Goal: Information Seeking & Learning: Learn about a topic

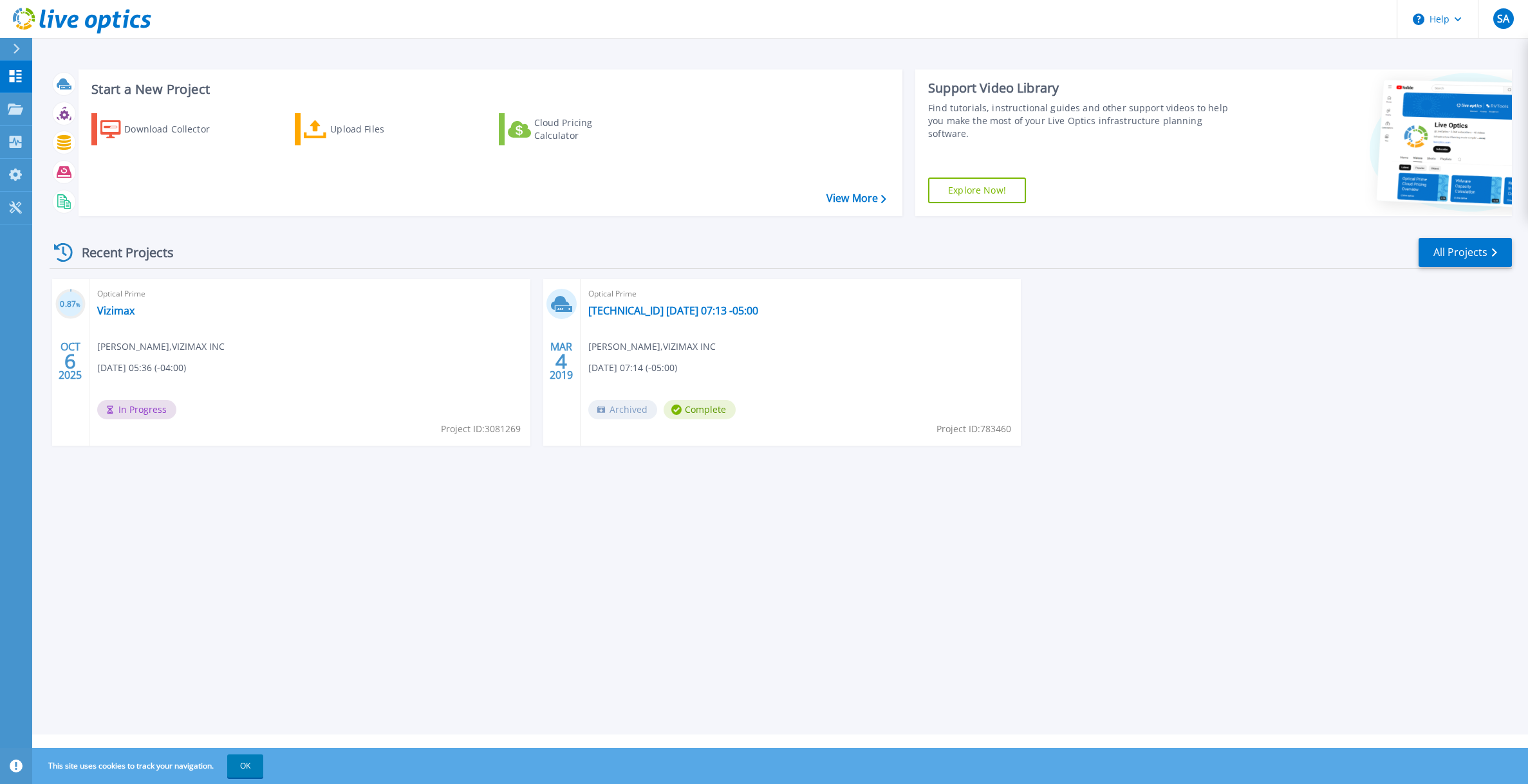
click at [762, 359] on div "Optical Prime 192.168.3.40 2019-03-04 07:13 -05:00 Sylvain Aube , VIZIMAX INC 0…" at bounding box center [801, 363] width 441 height 167
click at [617, 308] on link "[TECHNICAL_ID] [DATE] 07:13 -05:00" at bounding box center [673, 310] width 170 height 13
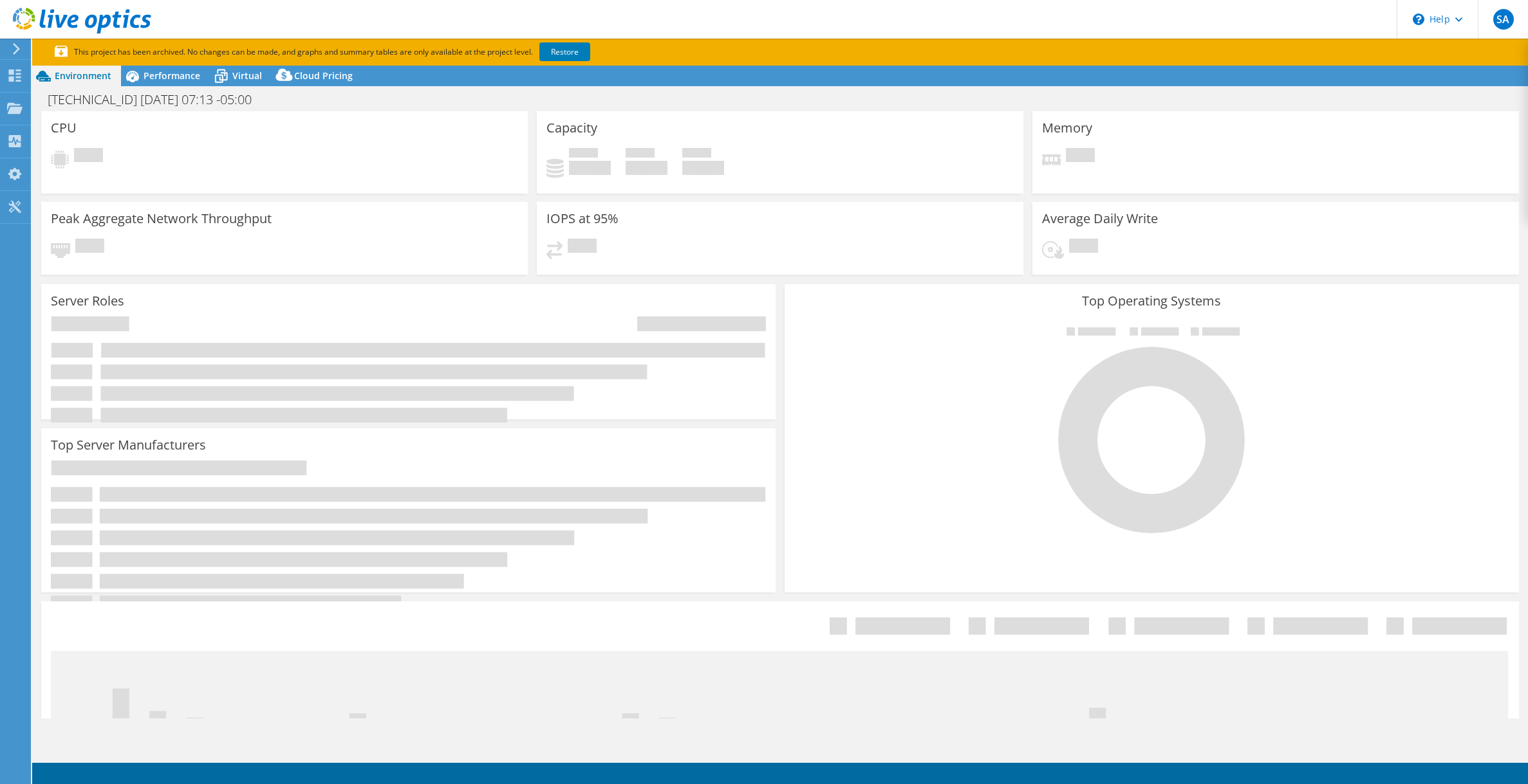
select select "USD"
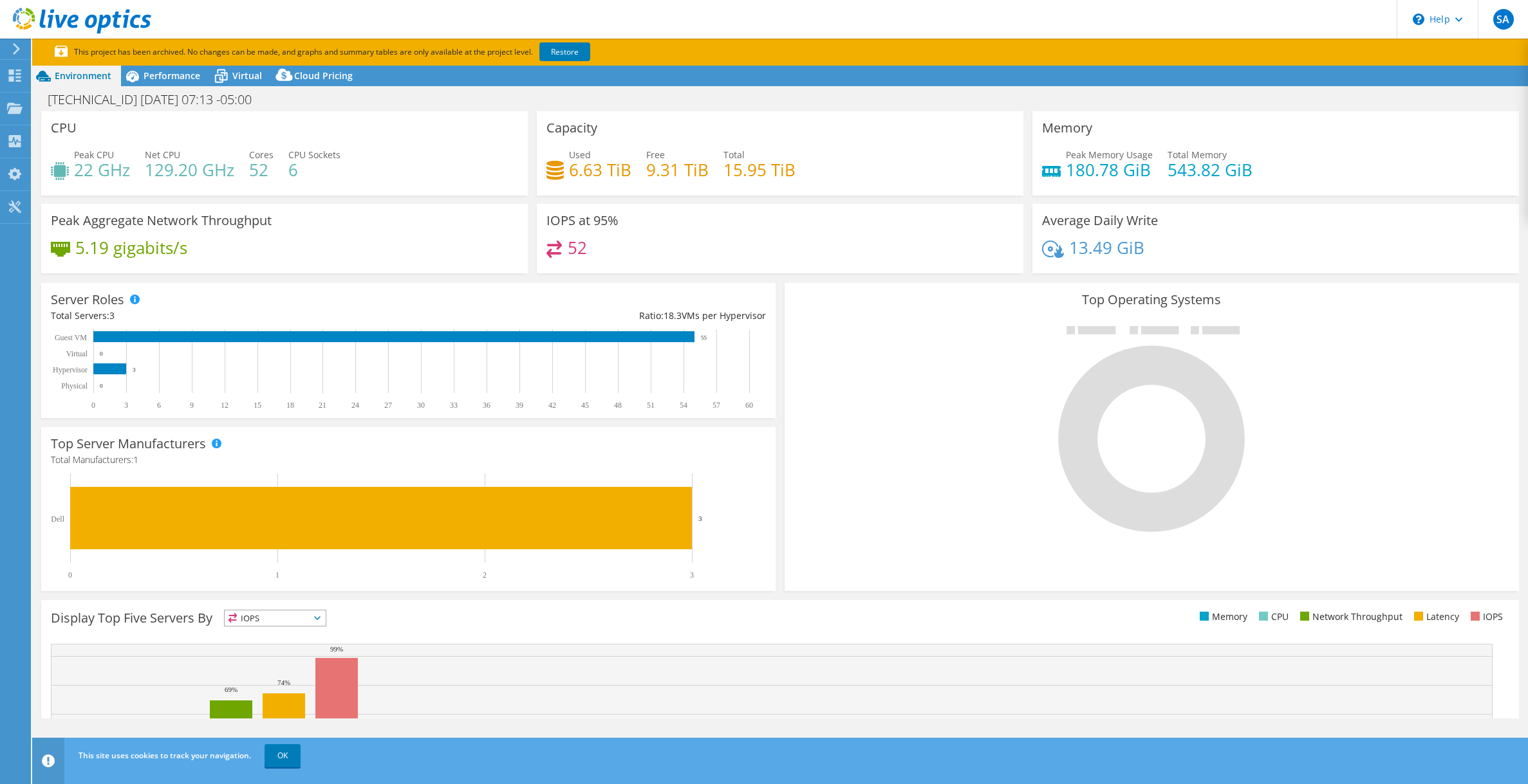
scroll to position [142, 0]
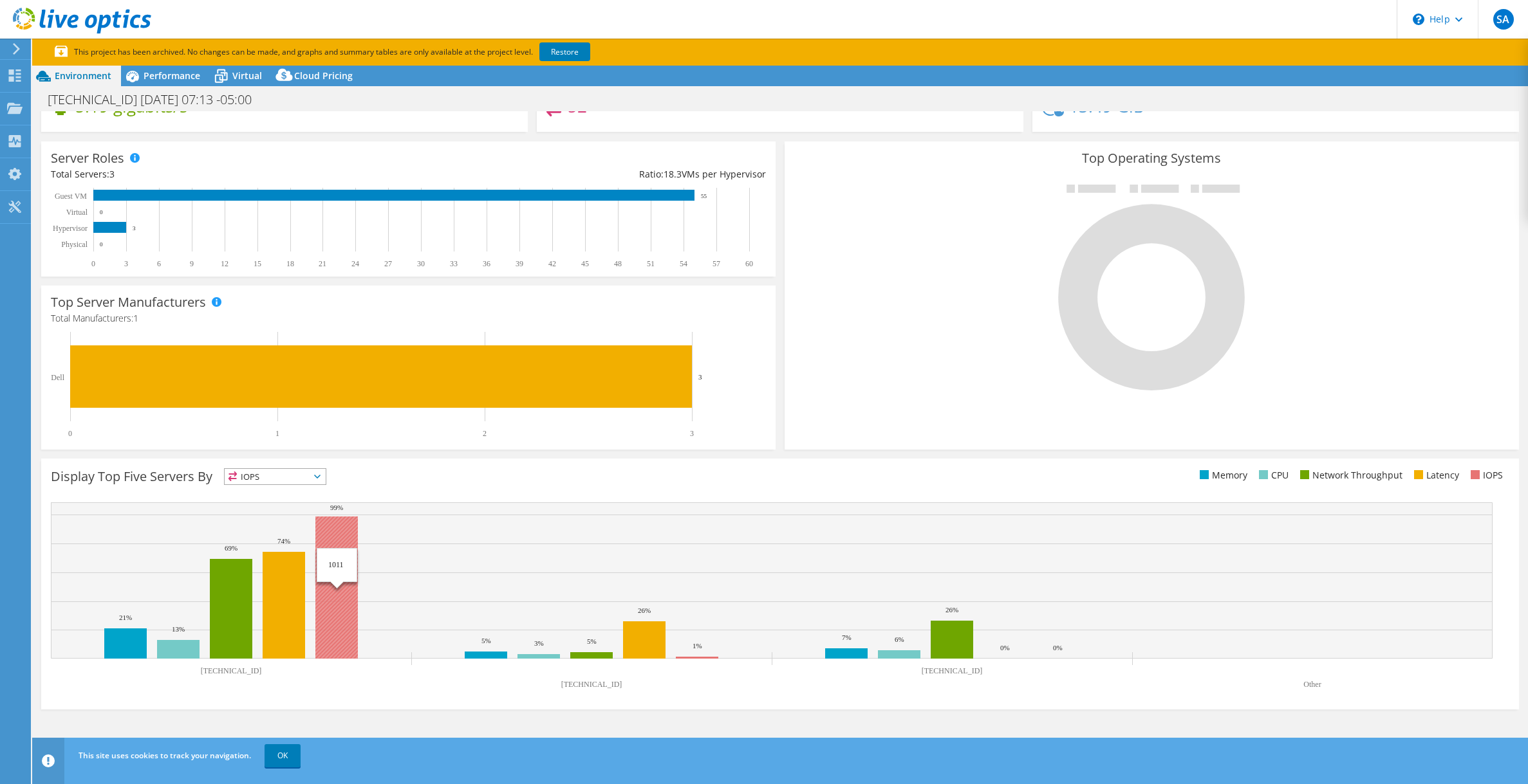
click at [345, 604] on rect at bounding box center [336, 587] width 42 height 142
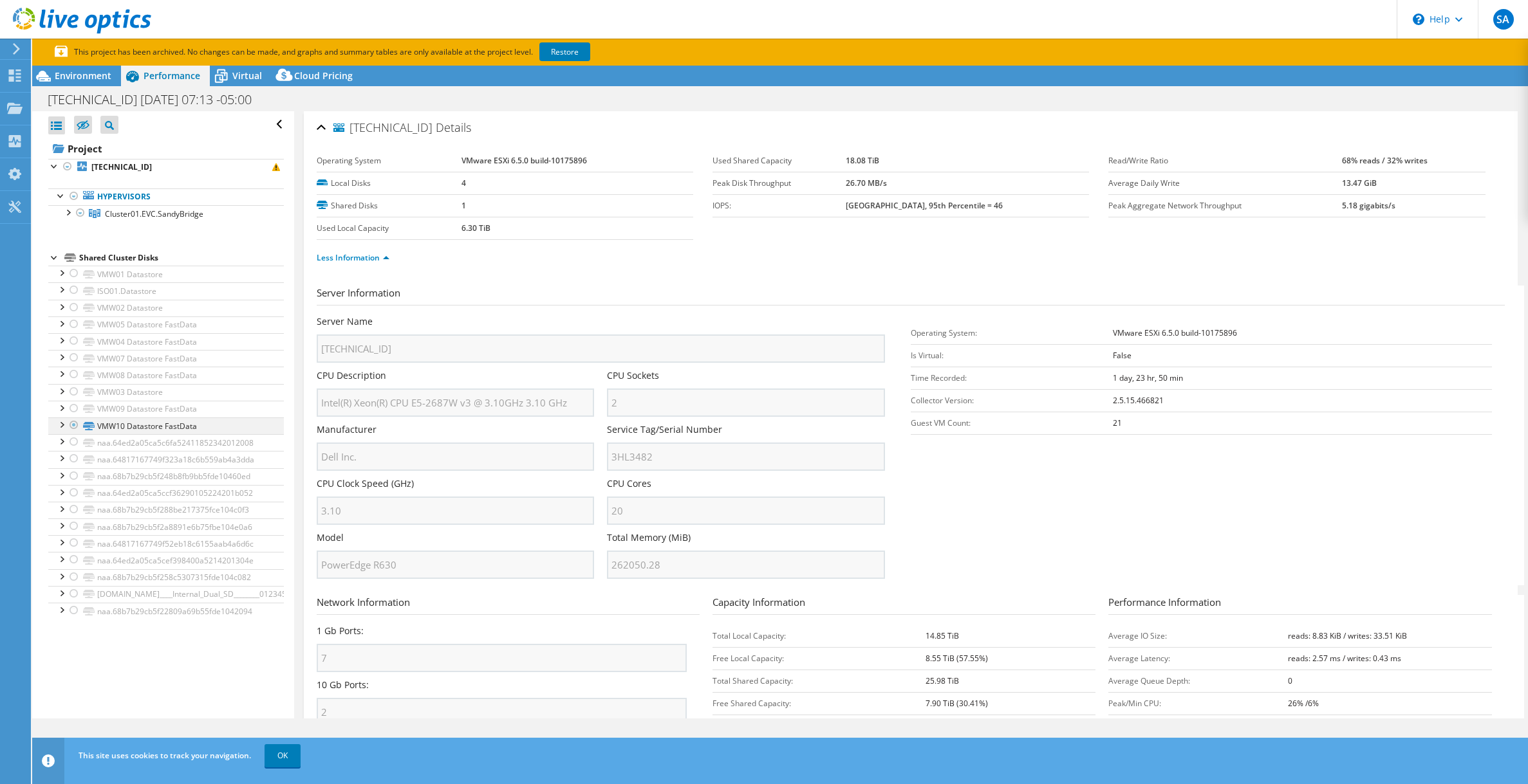
click at [60, 426] on div at bounding box center [61, 424] width 13 height 13
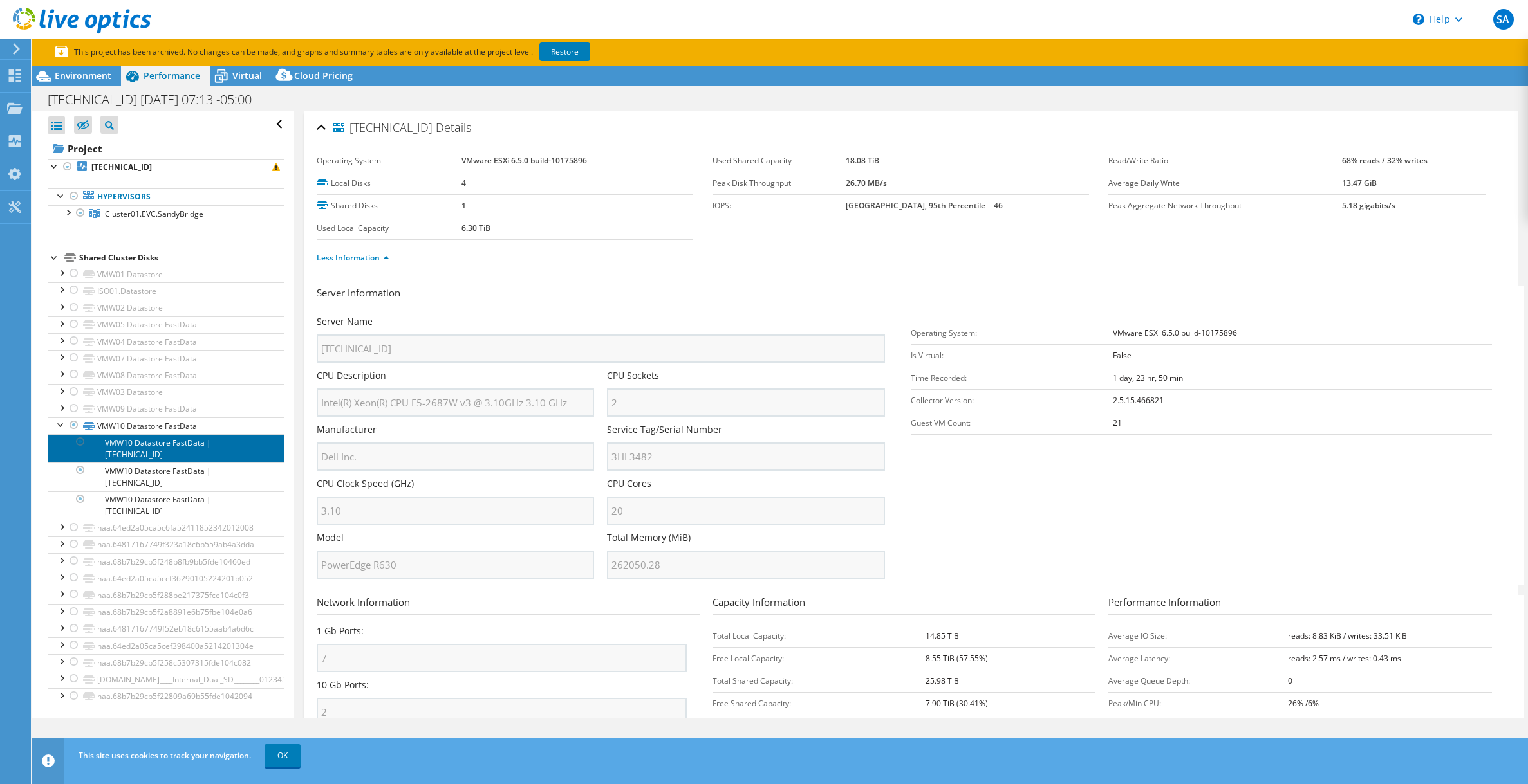
click at [154, 448] on link "VMW10 Datastore FastData | [TECHNICAL_ID]" at bounding box center [166, 448] width 236 height 28
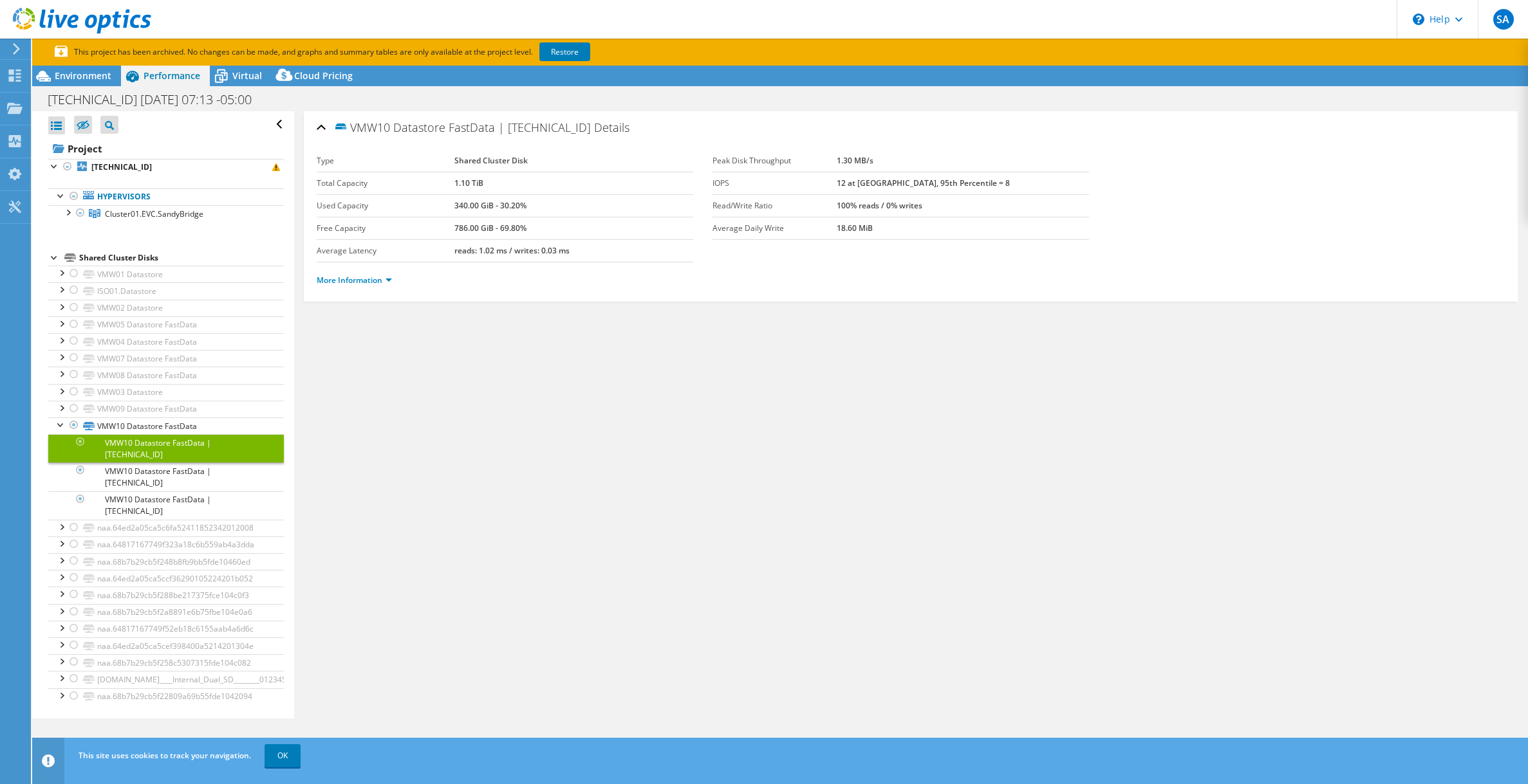
click at [154, 448] on link "VMW10 Datastore FastData | [TECHNICAL_ID]" at bounding box center [166, 448] width 236 height 28
click at [150, 462] on link "VMW10 Datastore FastData | [TECHNICAL_ID]" at bounding box center [166, 476] width 236 height 28
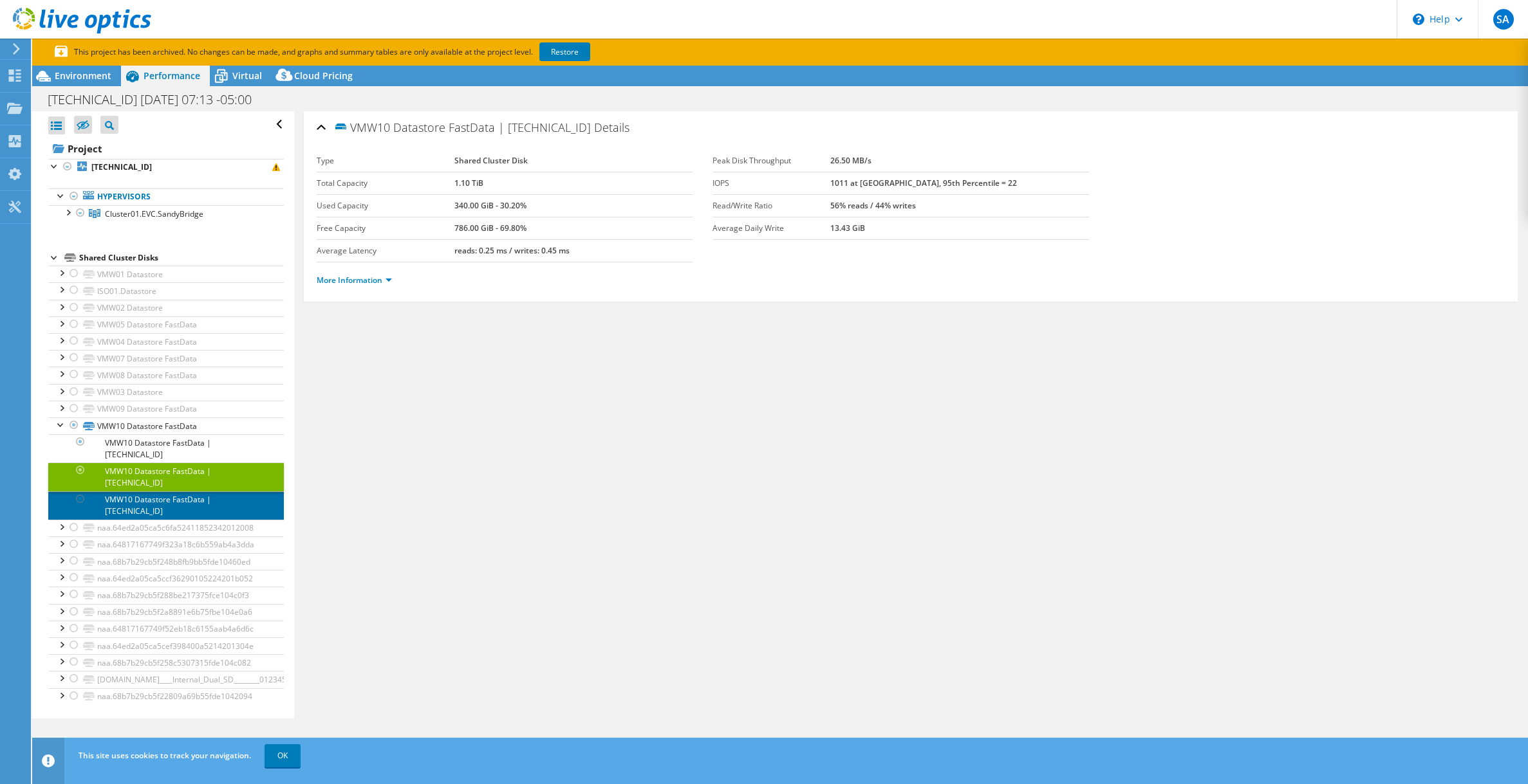
click at [150, 492] on link "VMW10 Datastore FastData | [TECHNICAL_ID]" at bounding box center [166, 505] width 236 height 28
